Goal: Information Seeking & Learning: Learn about a topic

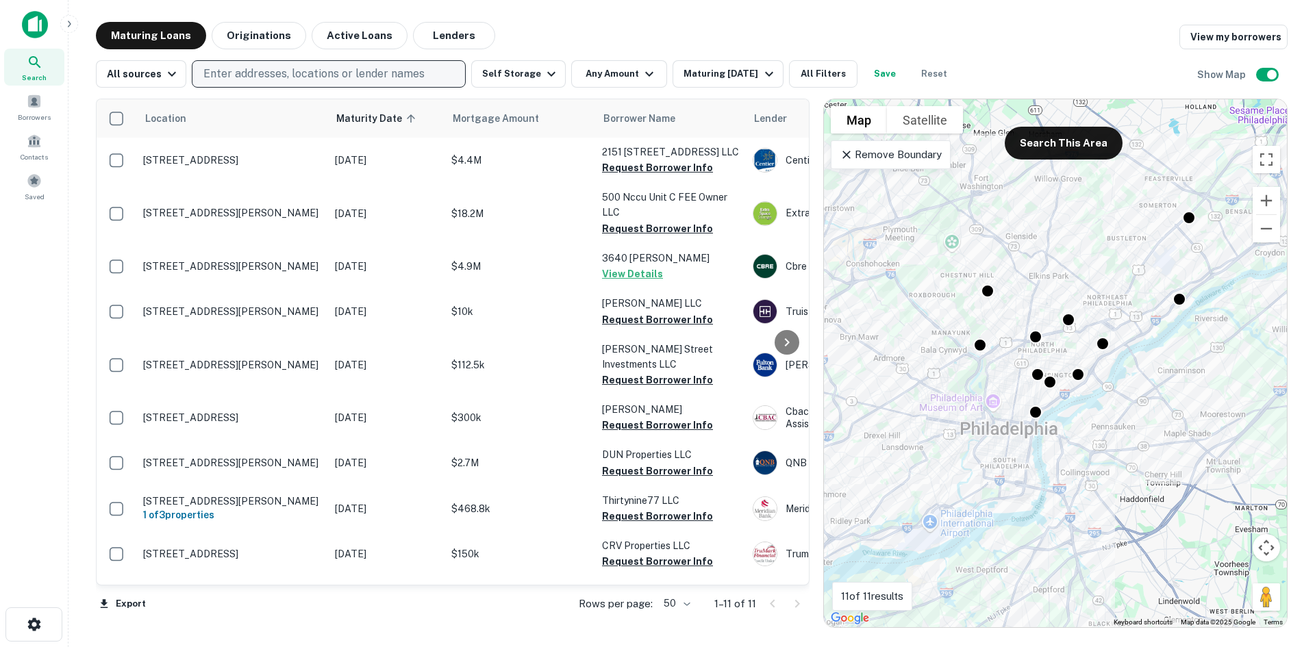
click at [268, 68] on p "Enter addresses, locations or lender names" at bounding box center [313, 74] width 221 height 16
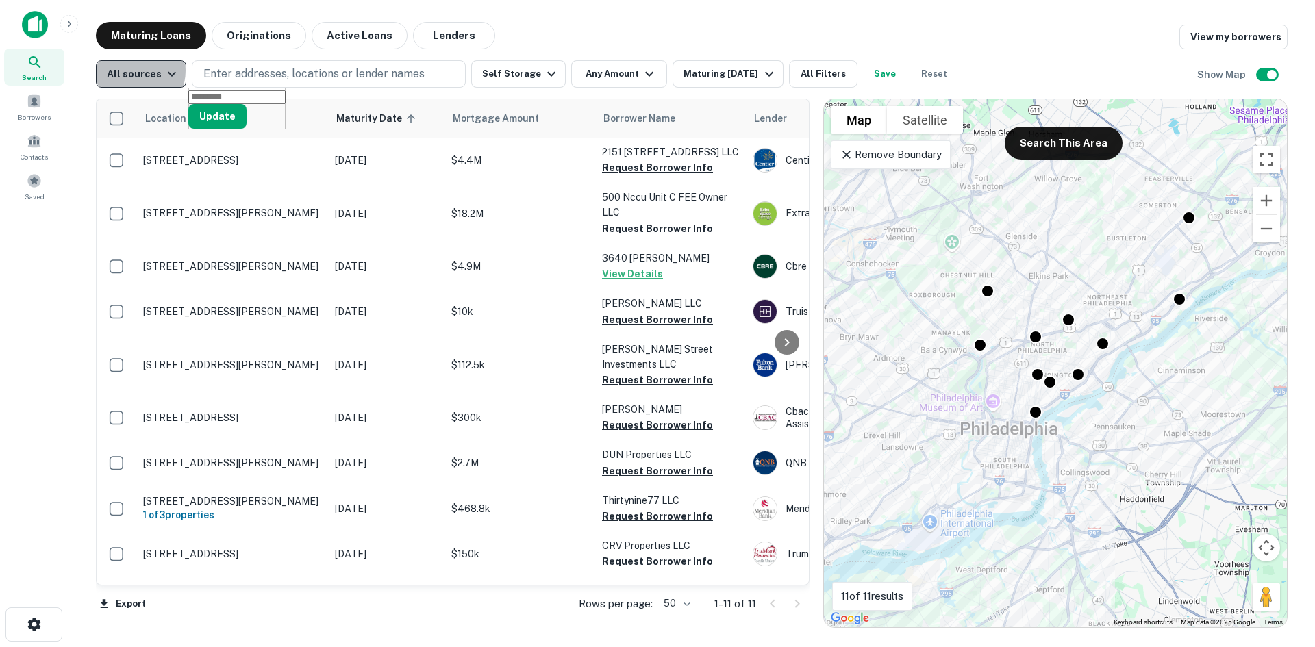
click at [130, 71] on div "All sources" at bounding box center [143, 74] width 73 height 16
click at [343, 82] on div at bounding box center [657, 323] width 1315 height 647
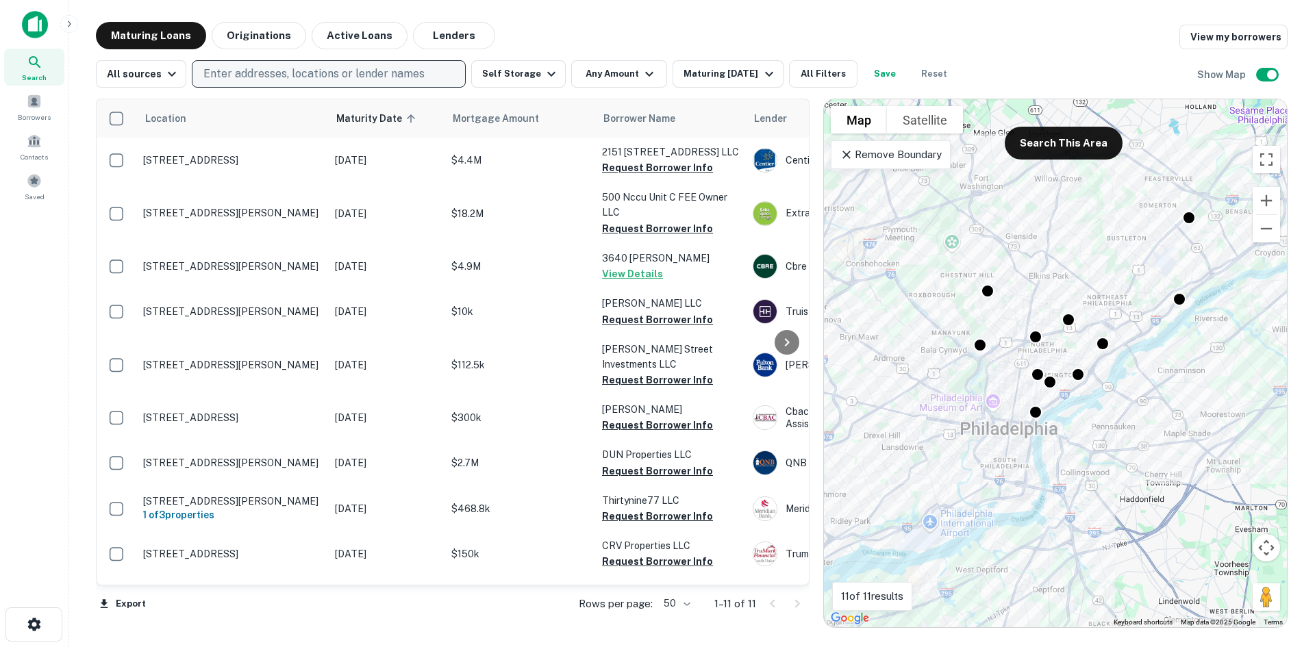
click at [282, 76] on p "Enter addresses, locations or lender names" at bounding box center [313, 74] width 221 height 16
type input "********"
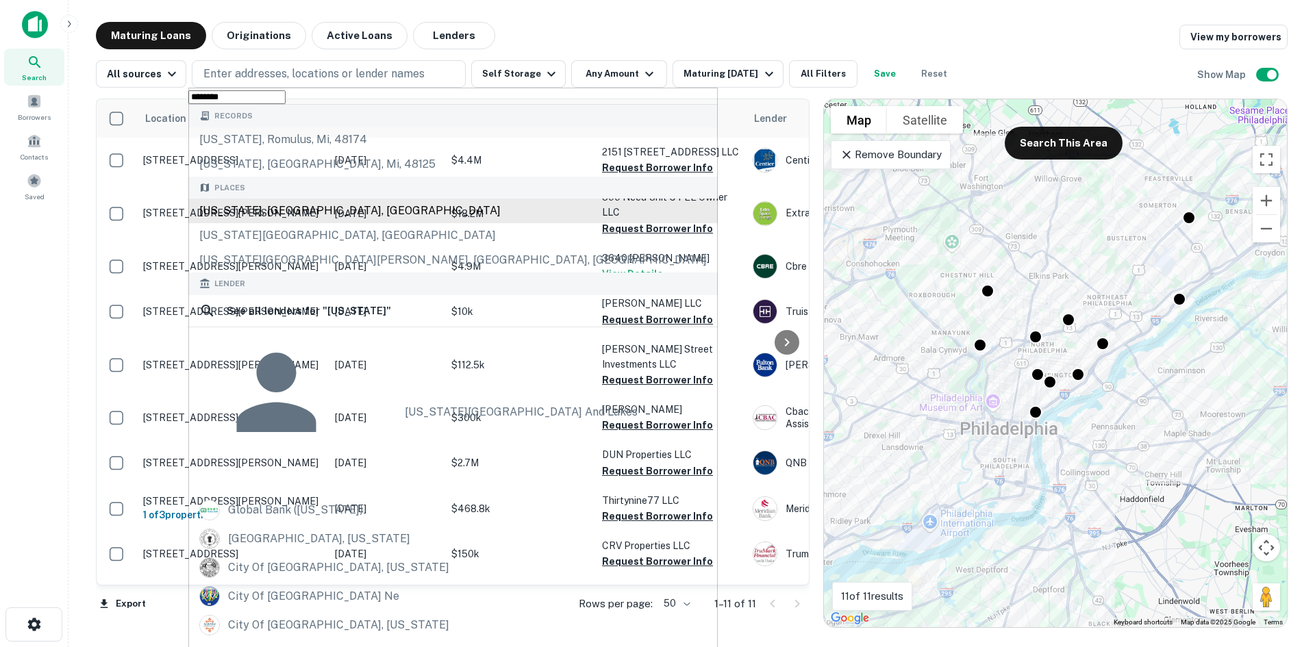
click at [271, 223] on div "[US_STATE], [GEOGRAPHIC_DATA], [GEOGRAPHIC_DATA]" at bounding box center [452, 211] width 529 height 25
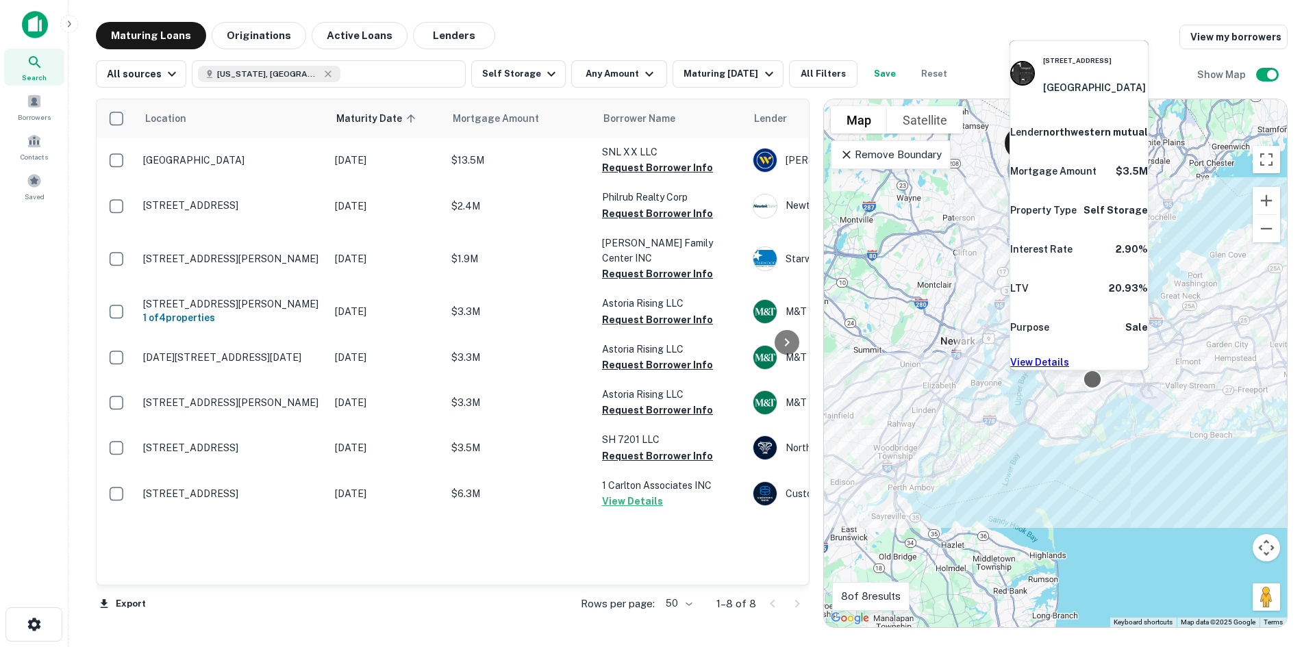
click at [1092, 384] on div at bounding box center [1093, 379] width 20 height 20
click at [1095, 379] on div "252-[STREET_ADDRESS] Lender northwestern mutual Mortgage Amount $3.5M Property …" at bounding box center [1079, 209] width 142 height 341
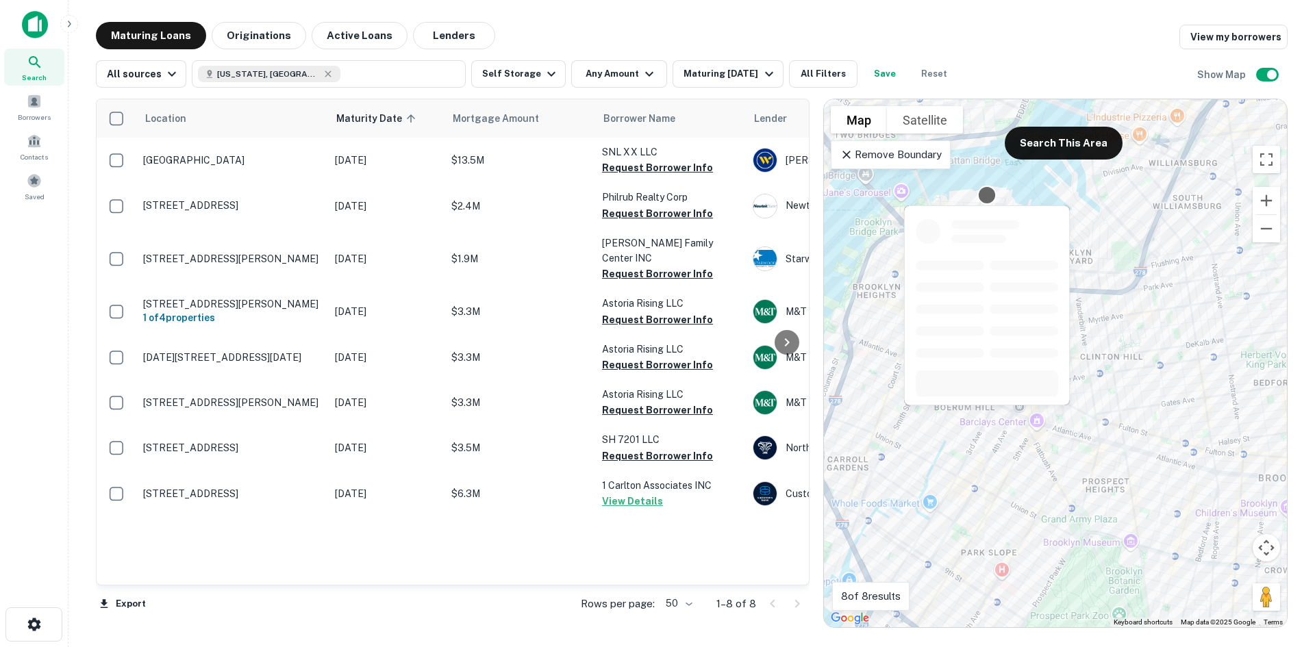
click at [988, 188] on div at bounding box center [987, 195] width 20 height 20
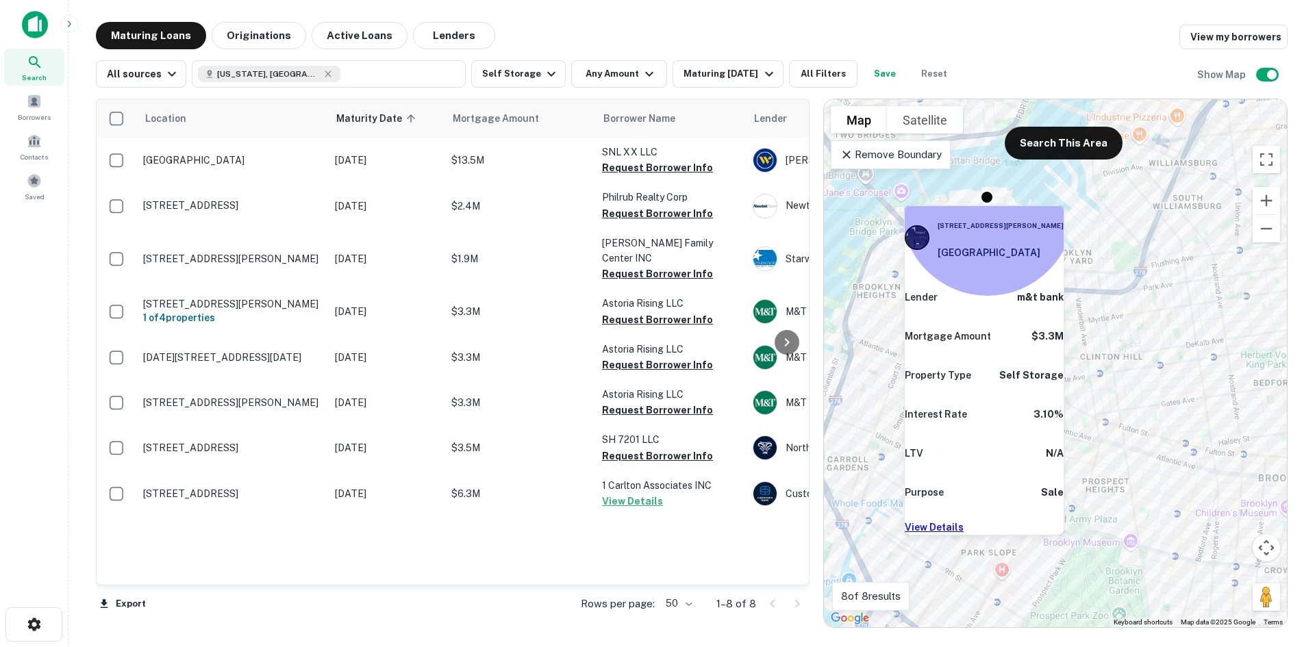
click at [964, 522] on link "View Details" at bounding box center [934, 527] width 59 height 11
